Goal: Find specific page/section: Find specific page/section

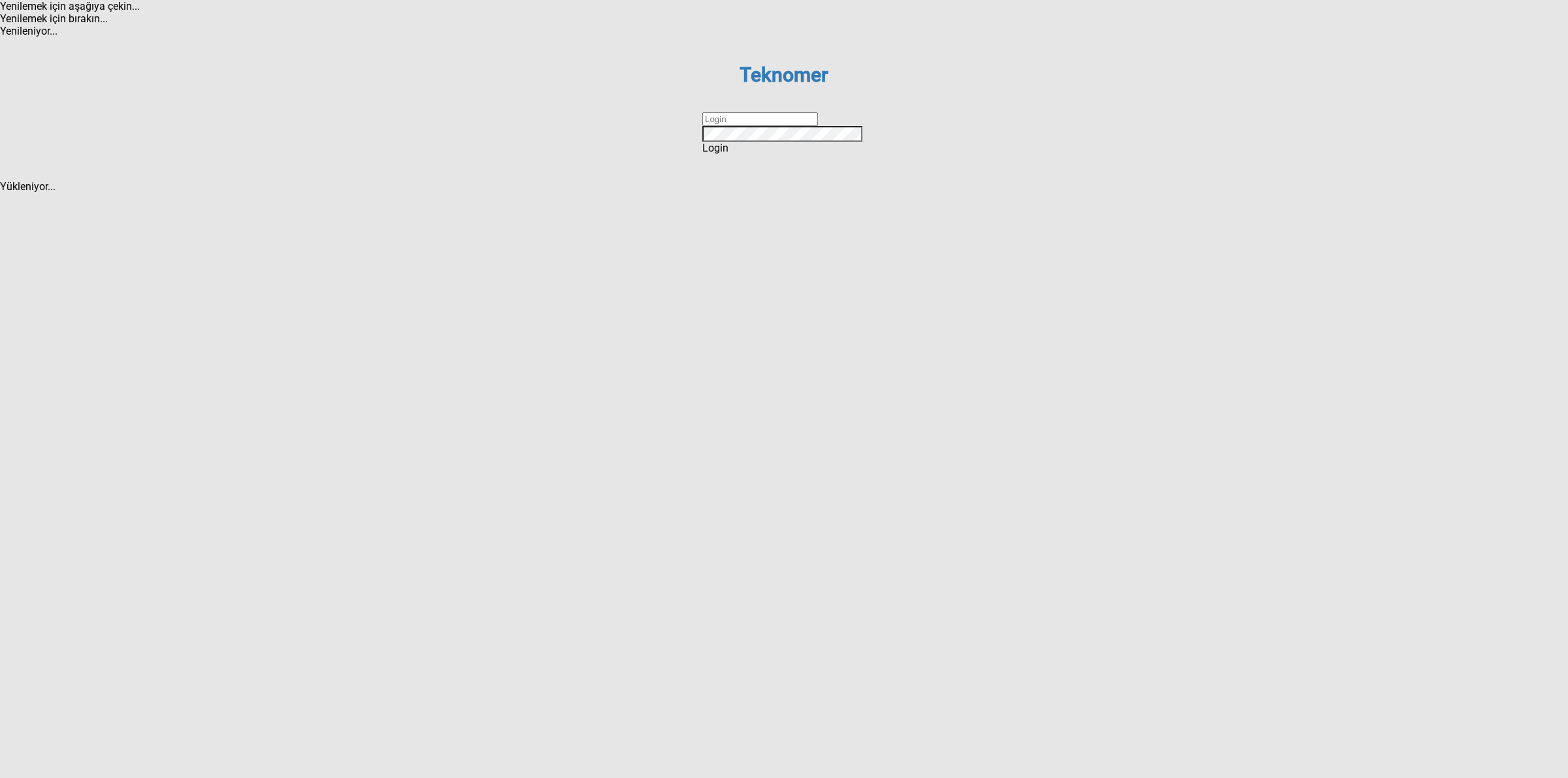
click at [745, 126] on dx-text-box at bounding box center [784, 119] width 164 height 14
click at [782, 126] on input "text" at bounding box center [760, 119] width 116 height 14
type input "DİZEM"
click at [762, 154] on div "Login" at bounding box center [784, 148] width 164 height 12
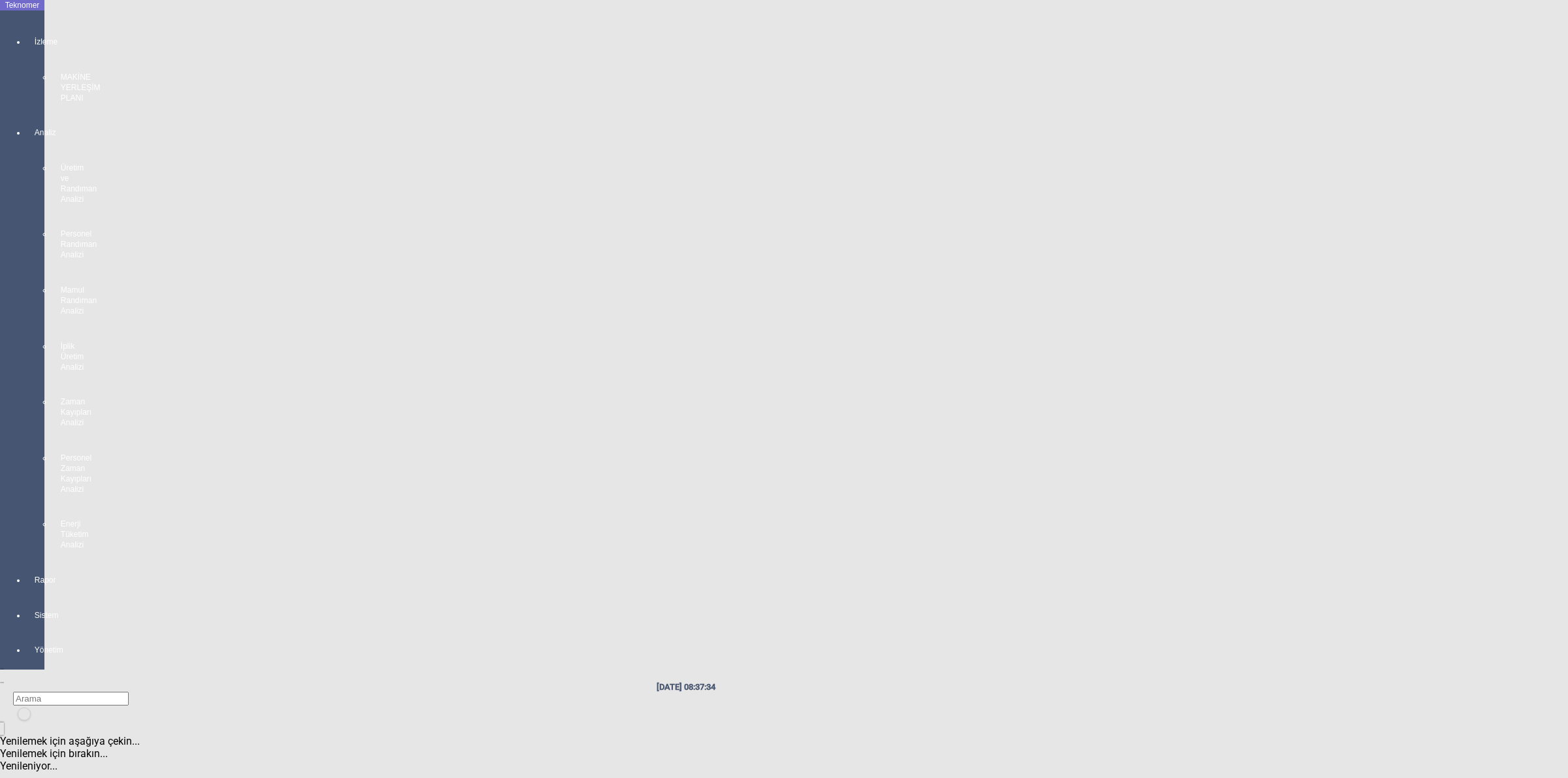
click at [27, 36] on div "İzleme MAKİNE YERLEŞİM PLANI" at bounding box center [35, 63] width 18 height 91
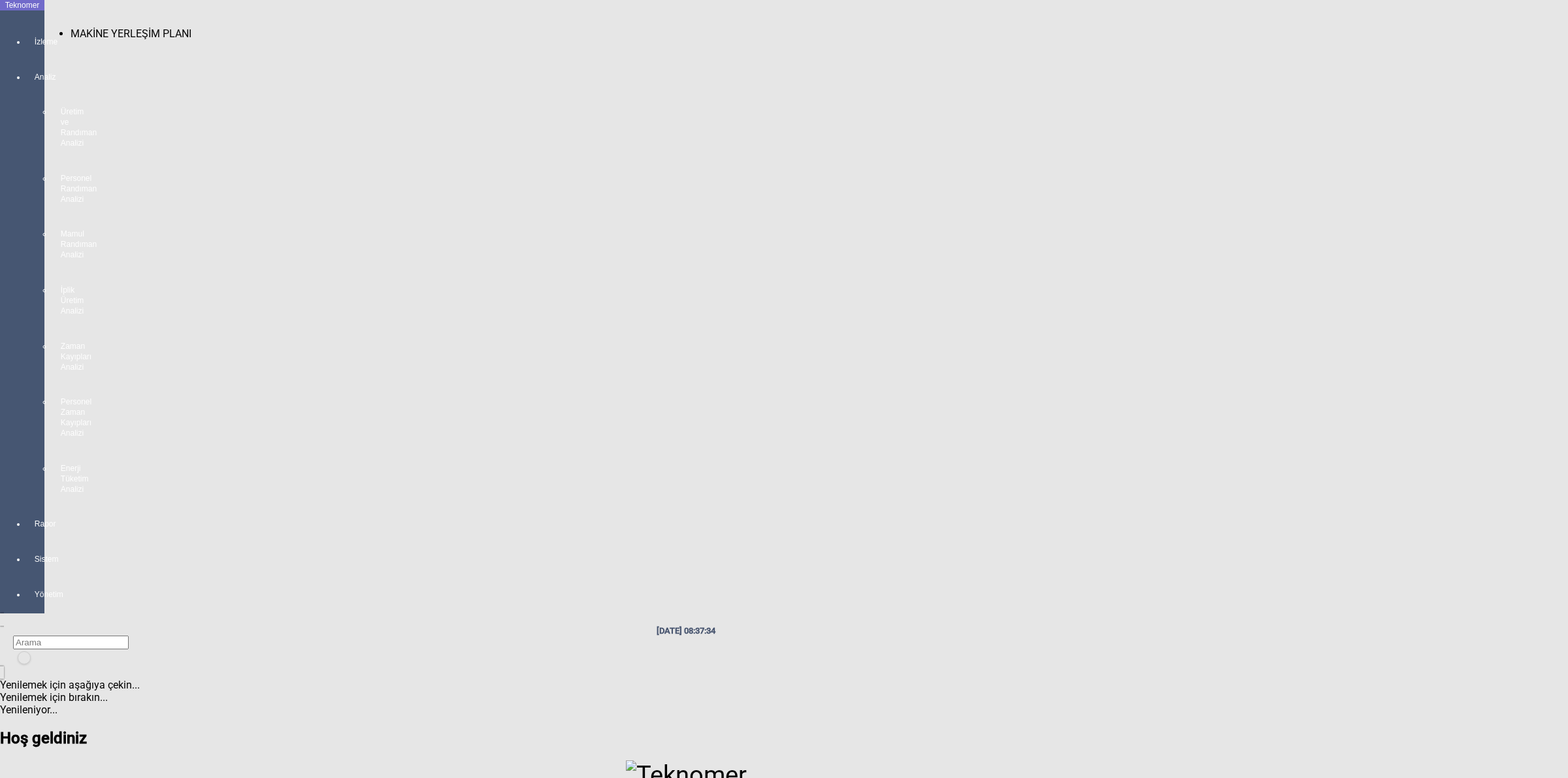
click at [92, 28] on span "MAKİNE YERLEŞİM PLANI" at bounding box center [131, 33] width 121 height 12
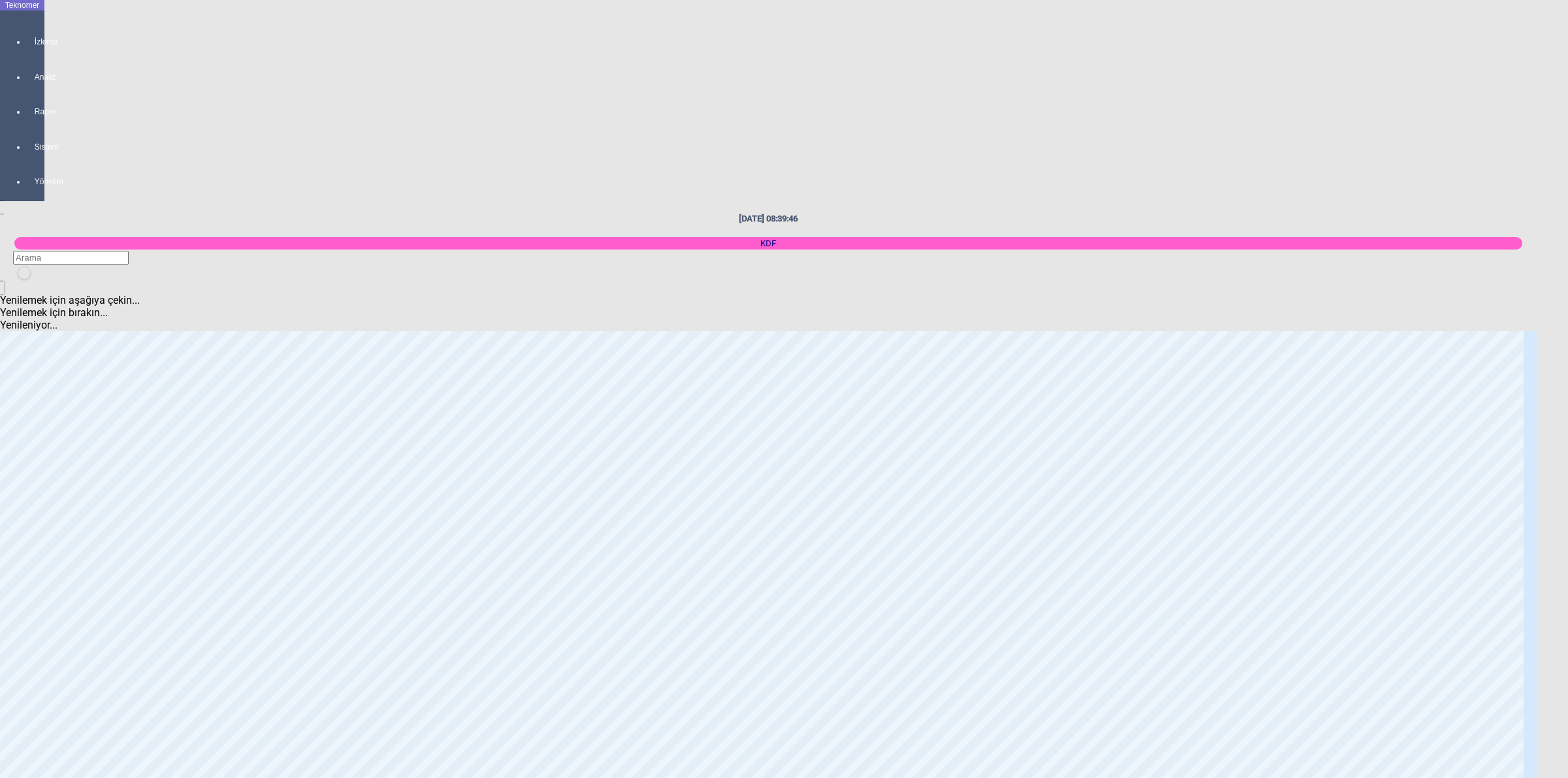
scroll to position [2205, 0]
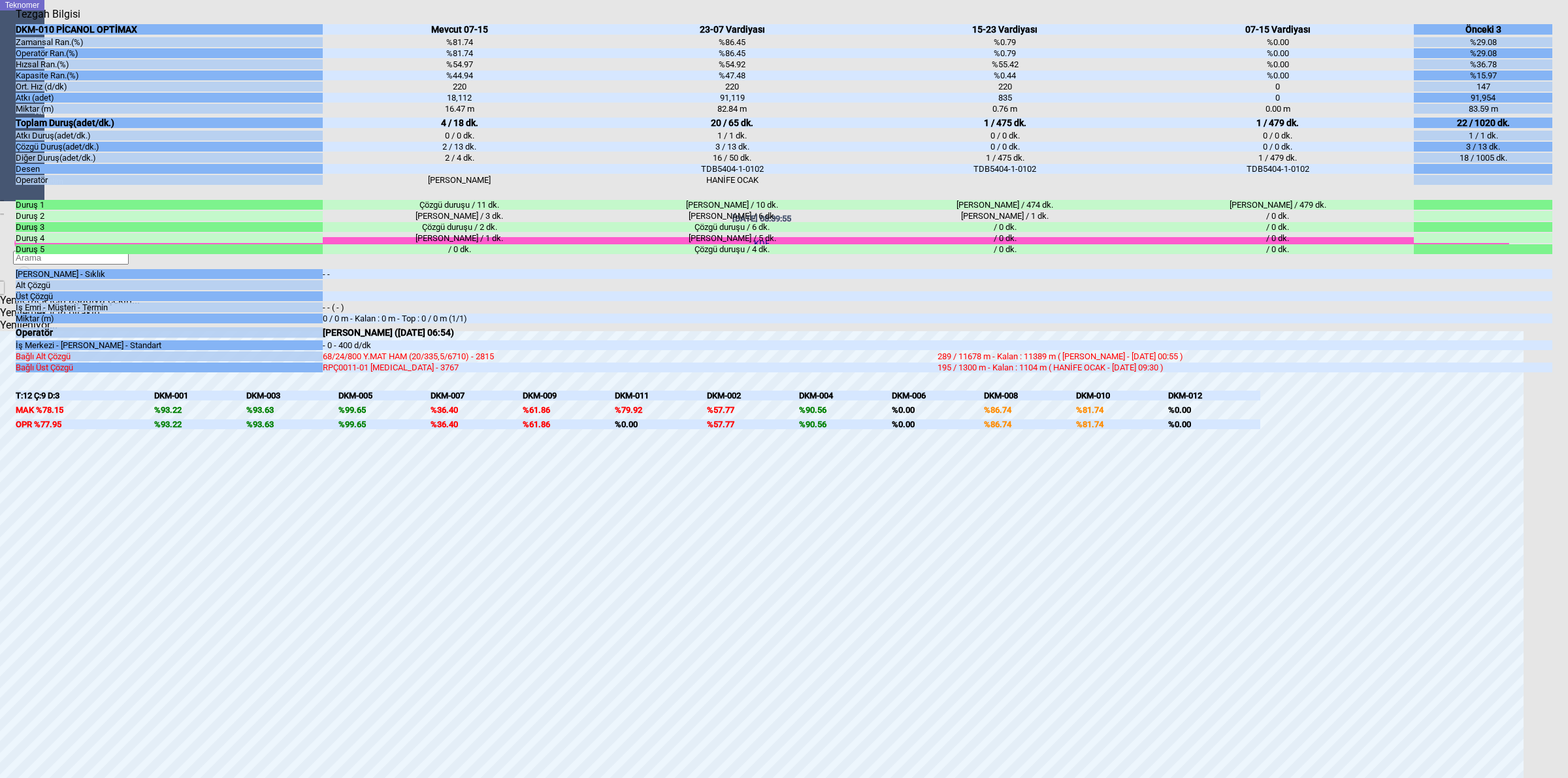
click at [1567, 404] on body "Teknomer İzleme Analiz Rapor Sistem Yönetim [DATE] 08:39:55 KDF Yenilemek için …" at bounding box center [784, 389] width 1568 height 778
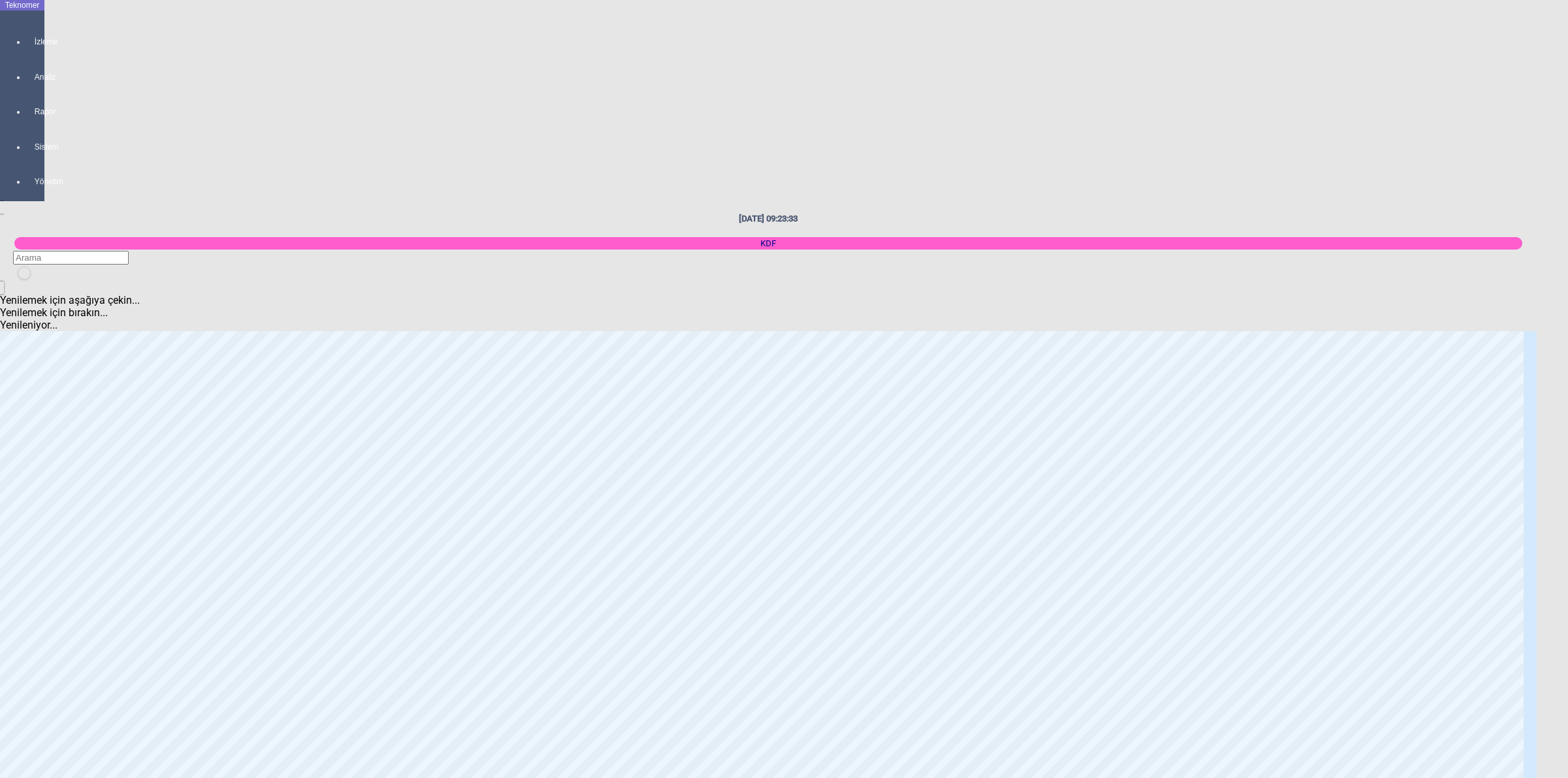
scroll to position [1715, 0]
